Goal: Browse casually

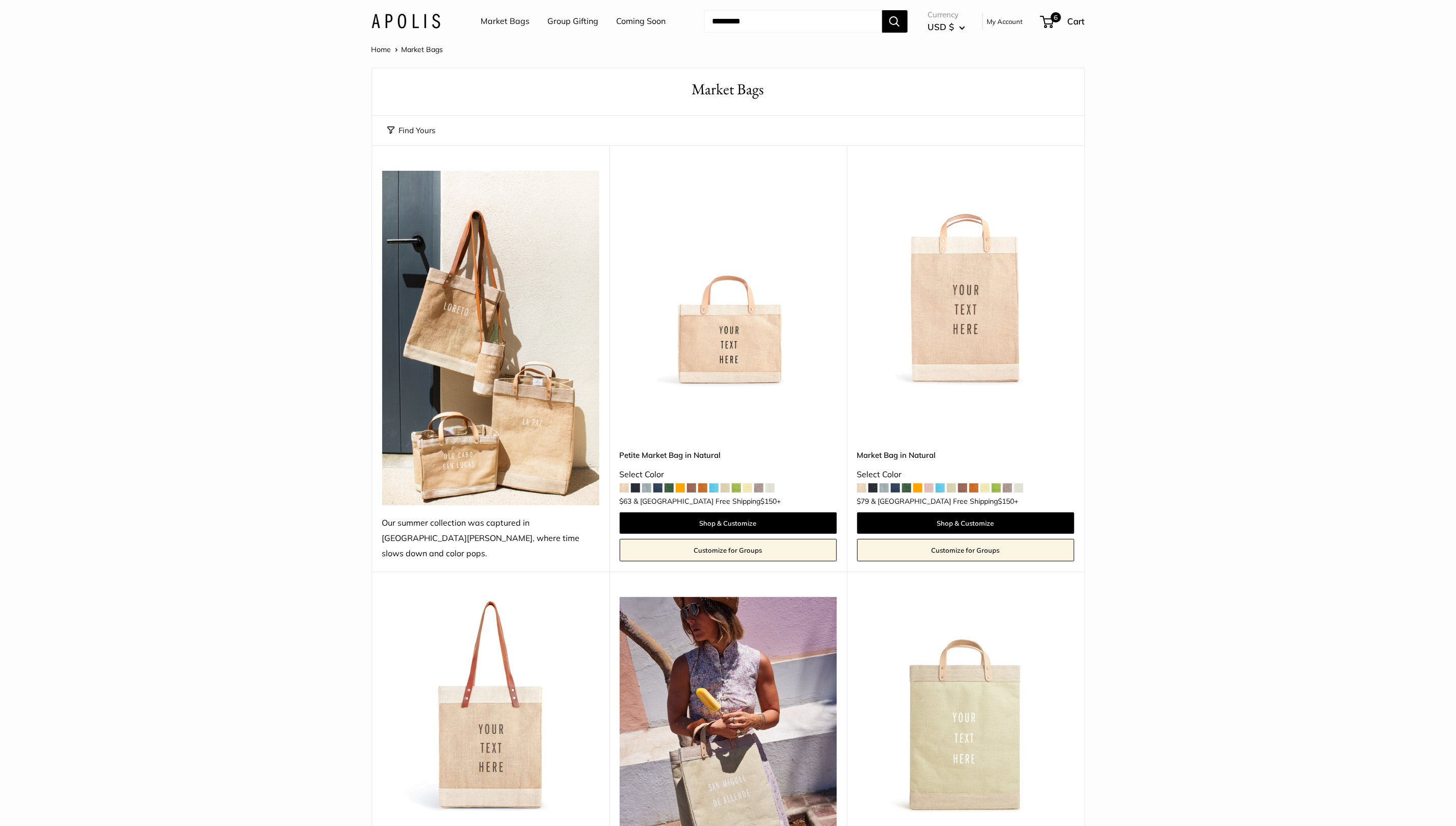
click at [655, 17] on link "Coming Soon" at bounding box center [642, 21] width 49 height 15
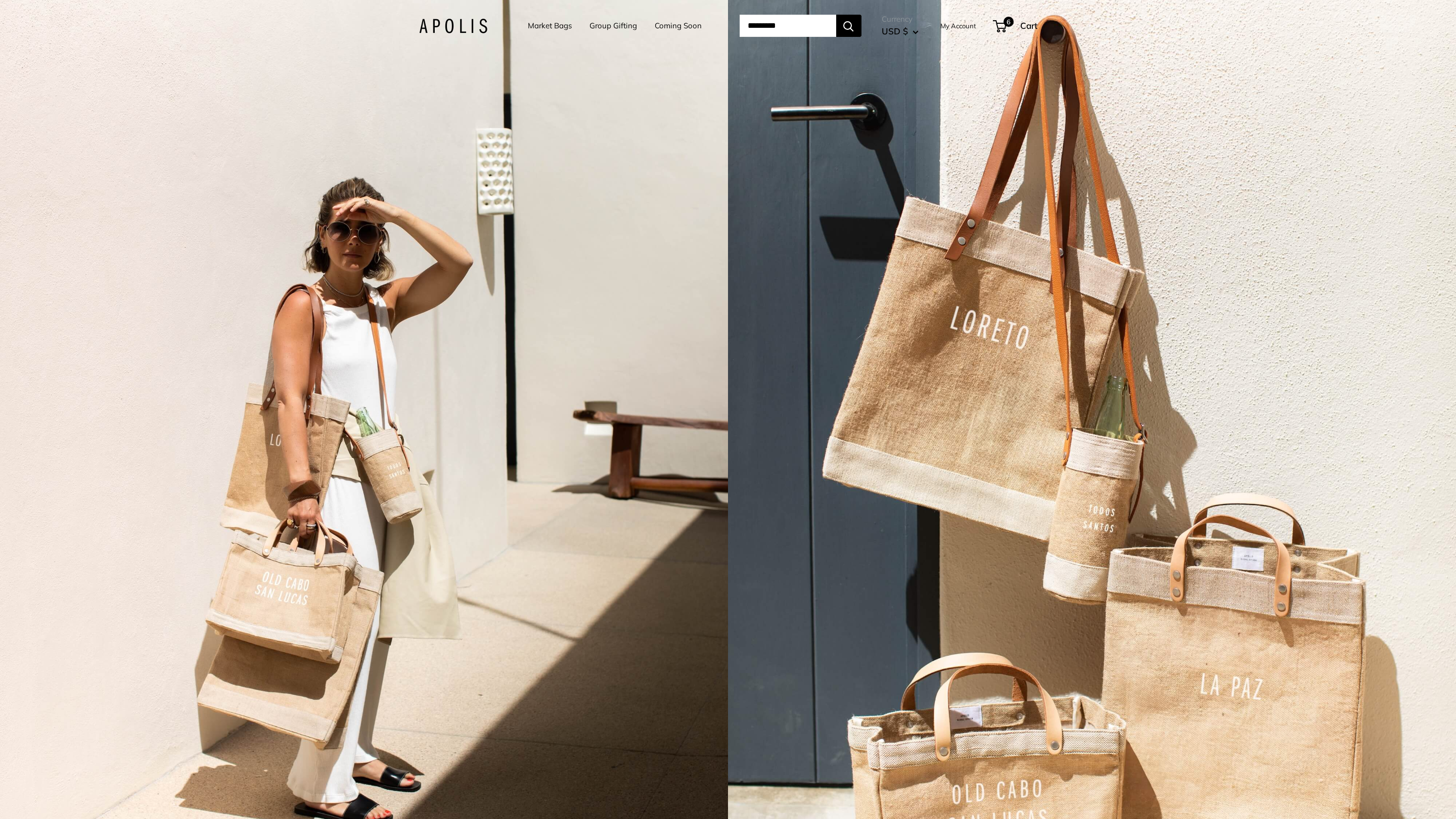
click at [401, 306] on div "2 / 7" at bounding box center [364, 409] width 728 height 819
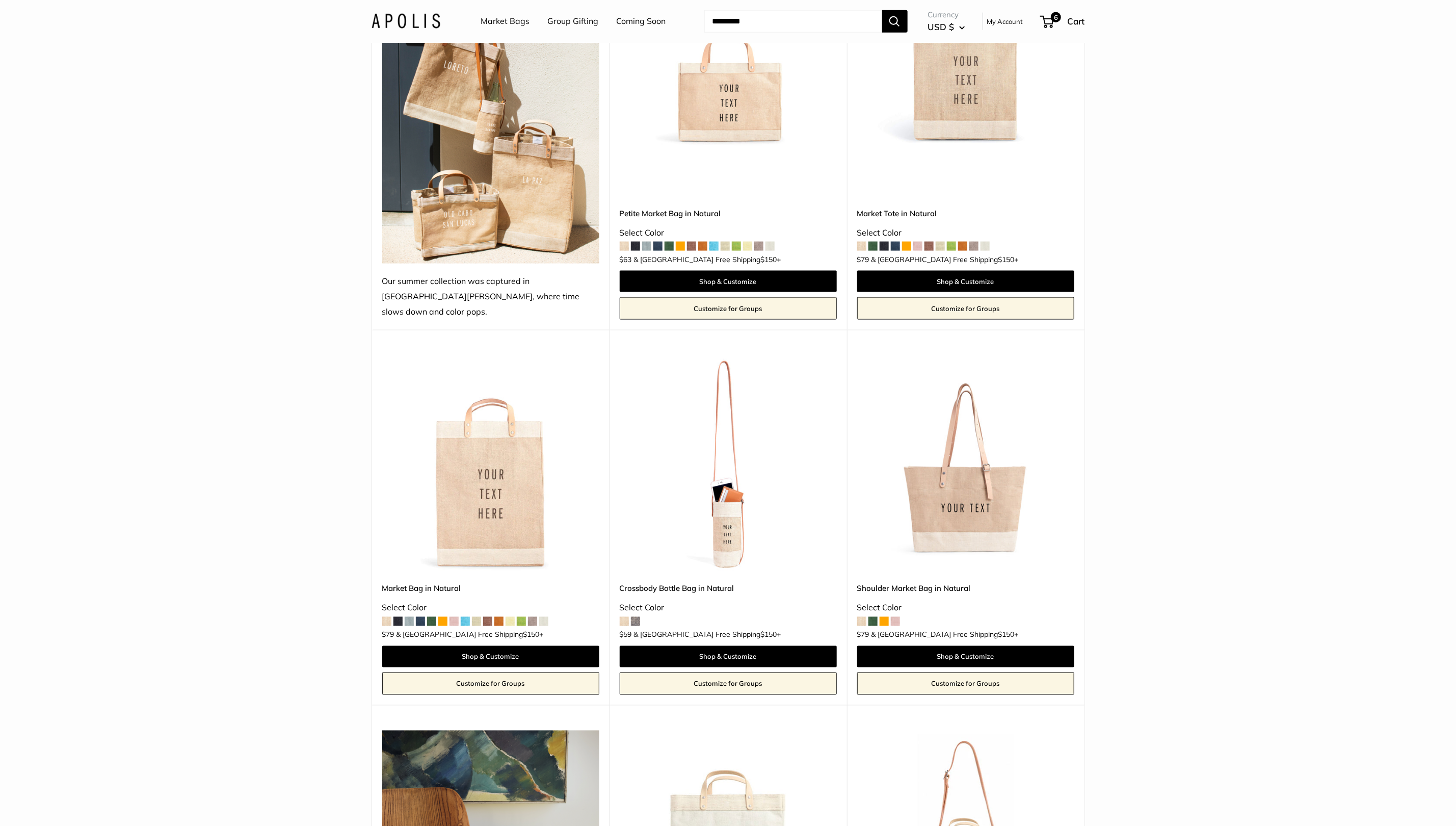
scroll to position [996, 0]
